Goal: Task Accomplishment & Management: Use online tool/utility

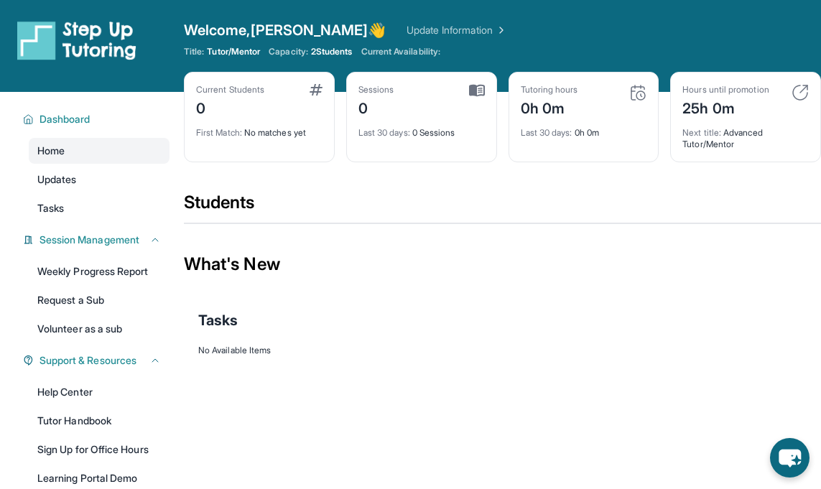
click at [325, 228] on section "Students" at bounding box center [502, 212] width 637 height 42
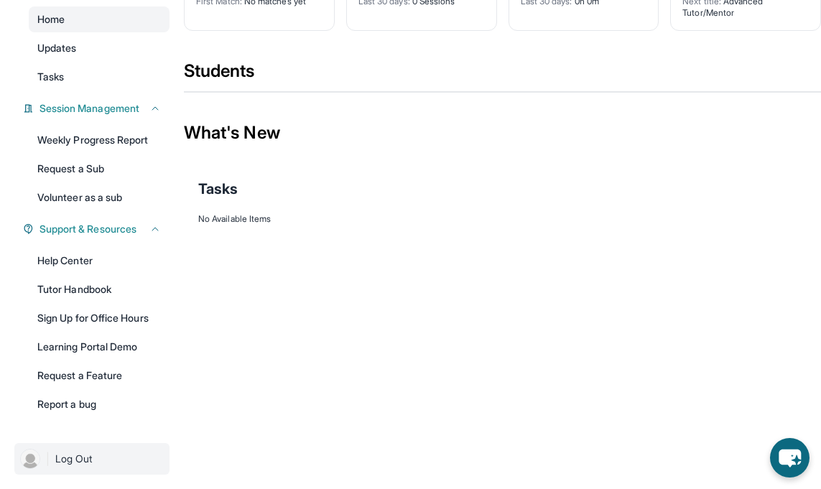
click at [77, 458] on span "Log Out" at bounding box center [73, 459] width 37 height 14
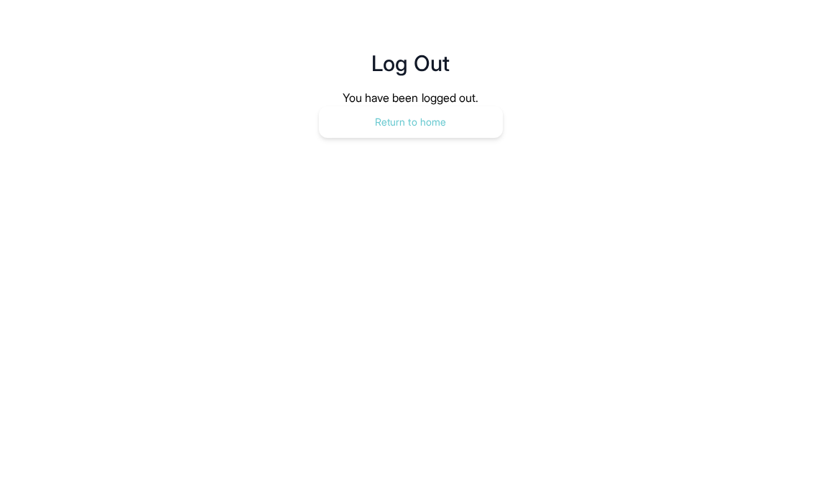
click at [419, 123] on button "Return to home" at bounding box center [411, 122] width 184 height 32
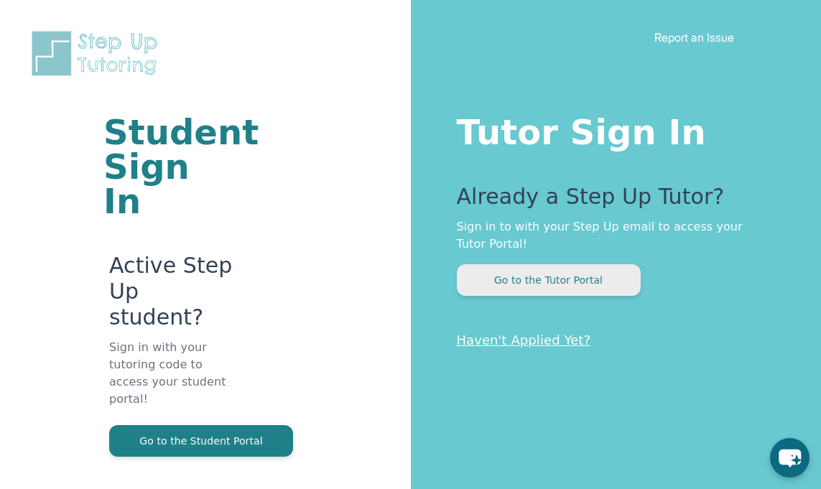
click at [544, 282] on button "Go to the Tutor Portal" at bounding box center [549, 280] width 184 height 32
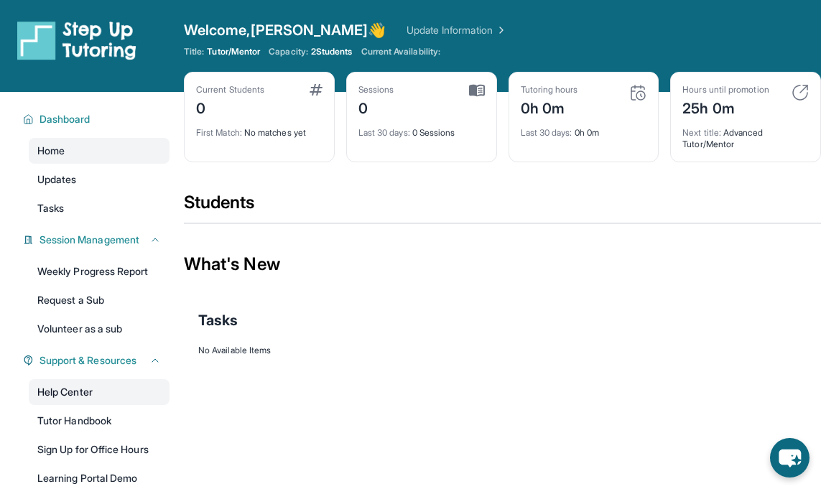
scroll to position [131, 0]
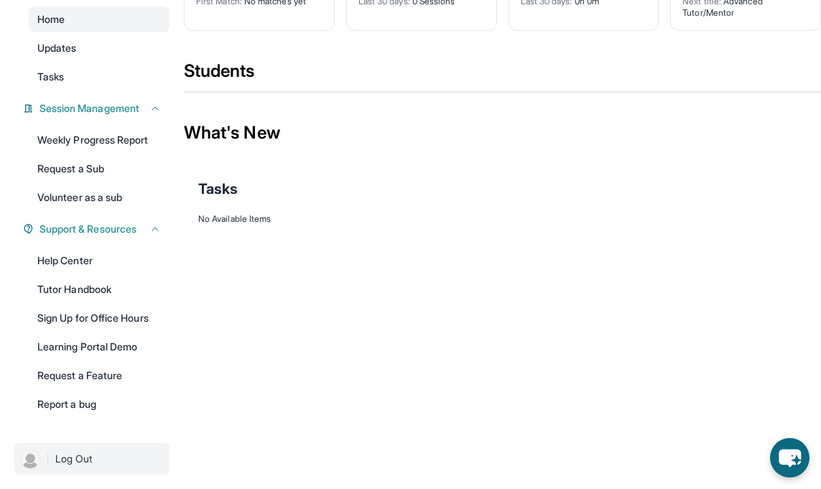
click at [71, 455] on span "Log Out" at bounding box center [73, 459] width 37 height 14
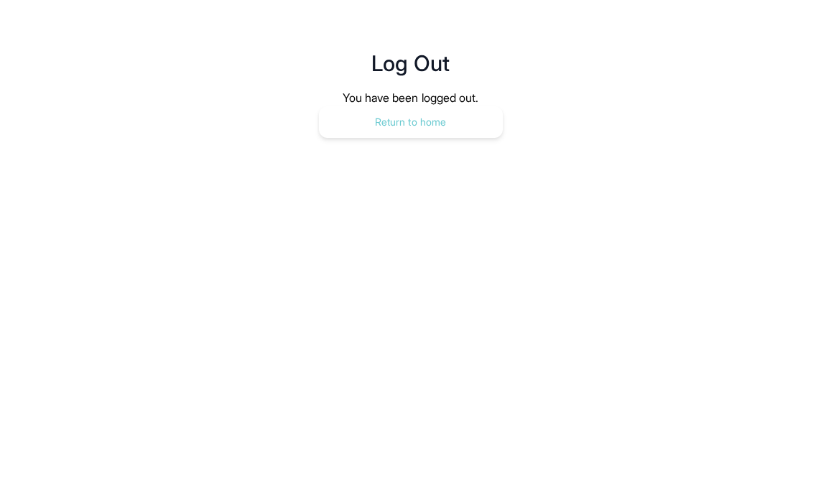
click at [437, 118] on button "Return to home" at bounding box center [411, 122] width 184 height 32
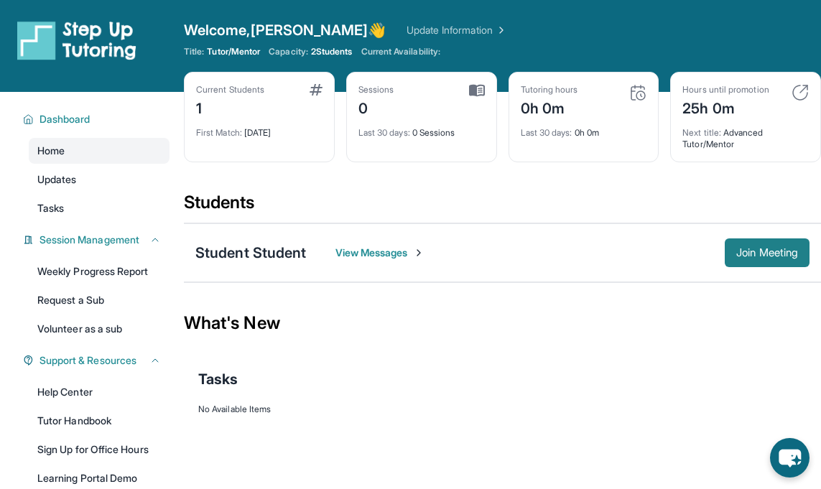
click at [737, 256] on span "Join Meeting" at bounding box center [767, 252] width 62 height 9
